Goal: Task Accomplishment & Management: Manage account settings

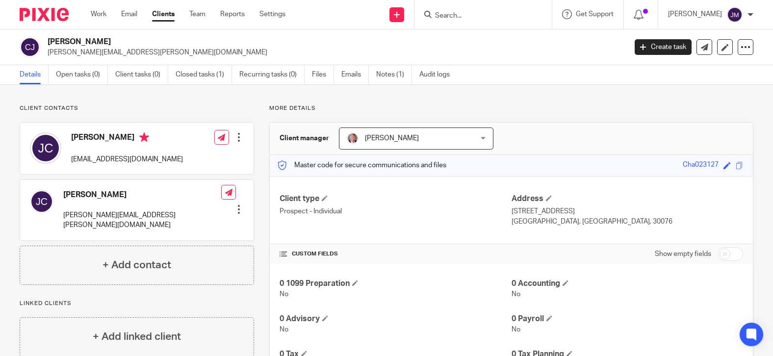
scroll to position [119, 0]
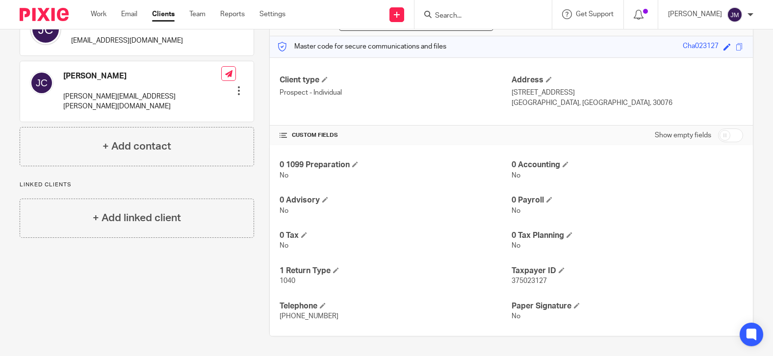
click at [164, 13] on link "Clients" at bounding box center [163, 14] width 23 height 10
click at [488, 15] on input "Search" at bounding box center [478, 16] width 88 height 9
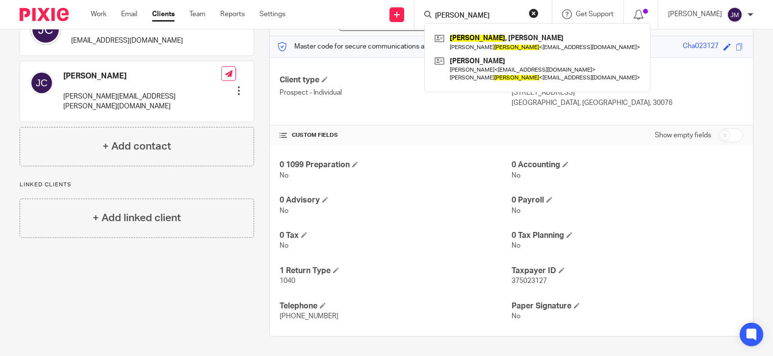
type input "slovin"
click button "submit" at bounding box center [0, 0] width 0 height 0
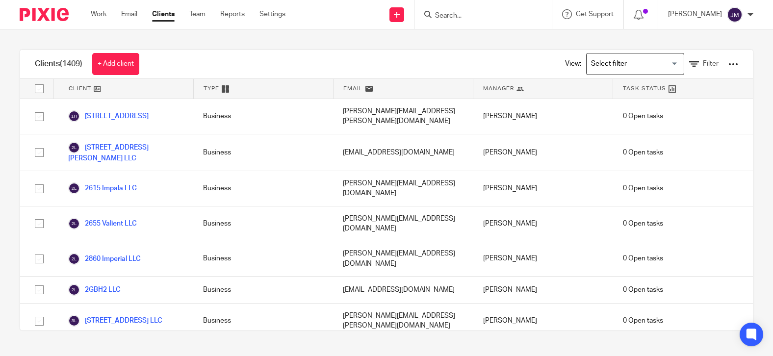
click at [450, 18] on input "Search" at bounding box center [478, 16] width 88 height 9
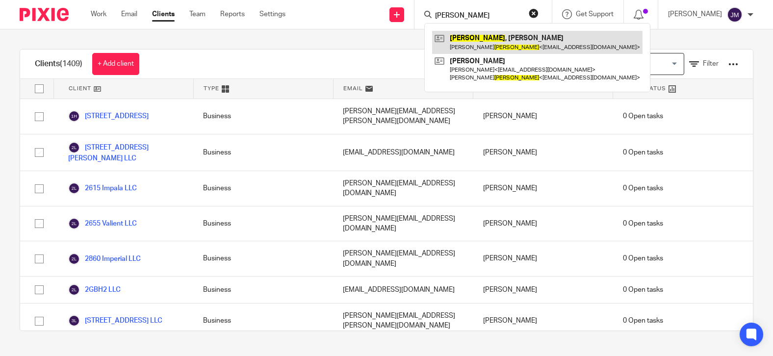
type input "[PERSON_NAME]"
click at [493, 37] on link at bounding box center [537, 42] width 210 height 23
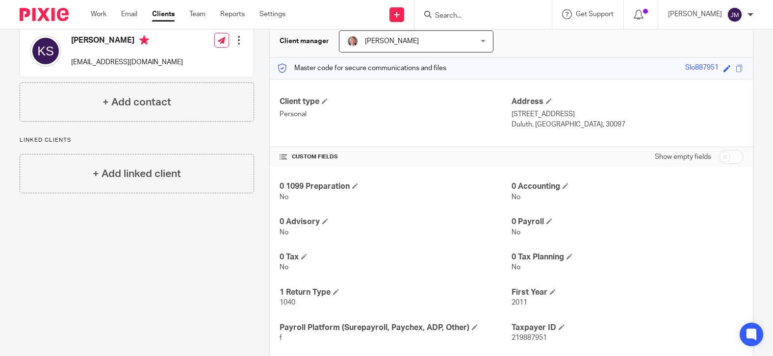
scroll to position [98, 0]
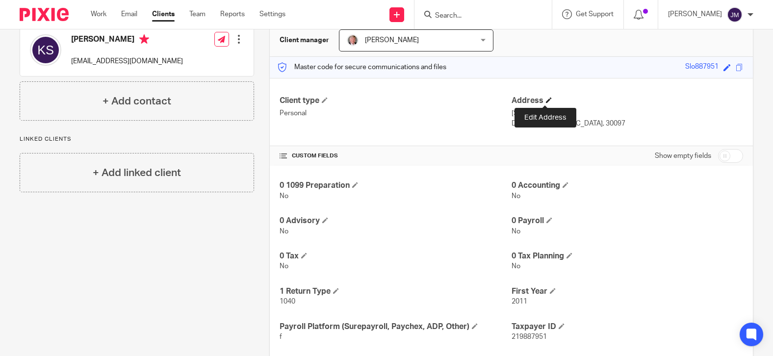
click at [546, 97] on span at bounding box center [549, 100] width 6 height 6
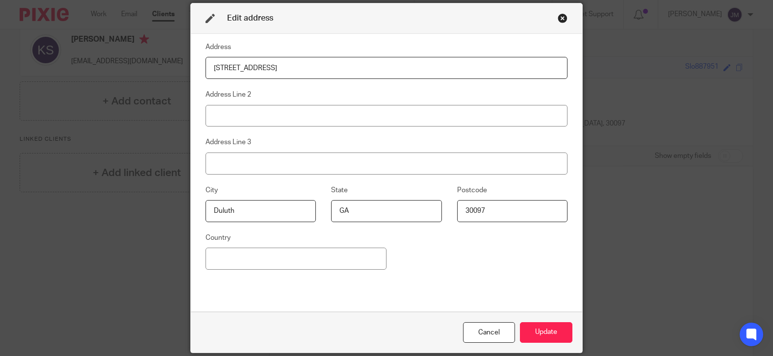
click at [296, 64] on input "[STREET_ADDRESS]" at bounding box center [386, 68] width 362 height 22
drag, startPoint x: 339, startPoint y: 67, endPoint x: 304, endPoint y: 69, distance: 35.8
click at [304, 69] on input "160 Harlow Circle Roswell, GA 30076" at bounding box center [386, 68] width 362 height 22
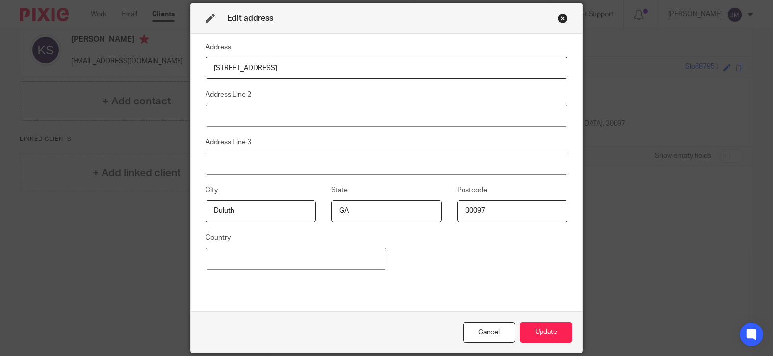
type input "160 Harlow Circle"
click at [255, 215] on input "Duluth" at bounding box center [260, 211] width 110 height 22
drag, startPoint x: 252, startPoint y: 213, endPoint x: 235, endPoint y: 221, distance: 18.2
click at [195, 222] on fieldset "City Duluth" at bounding box center [253, 203] width 126 height 38
type input "Roswell"
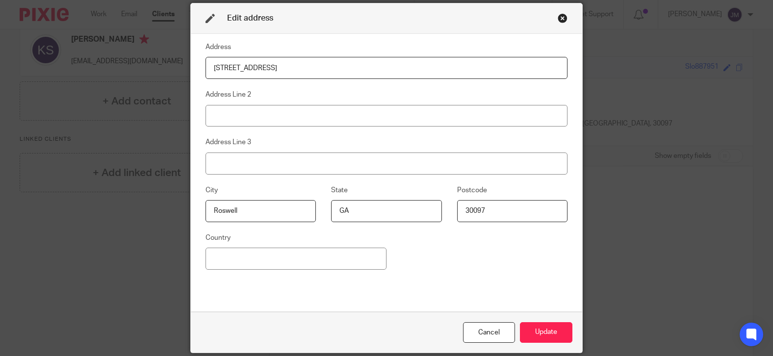
paste input "76"
type input "30076"
click at [548, 331] on button "Update" at bounding box center [546, 332] width 52 height 21
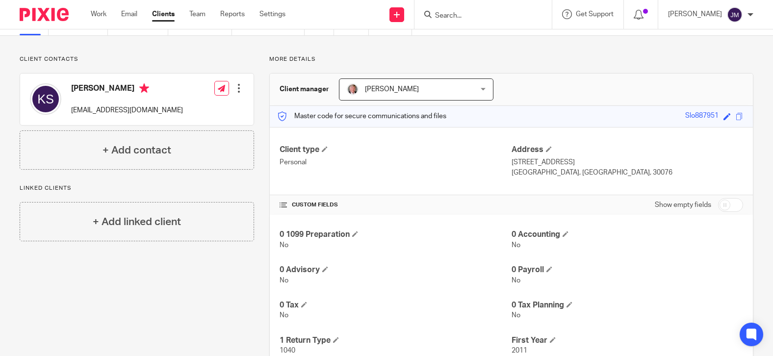
scroll to position [0, 0]
